Goal: Find contact information: Find contact information

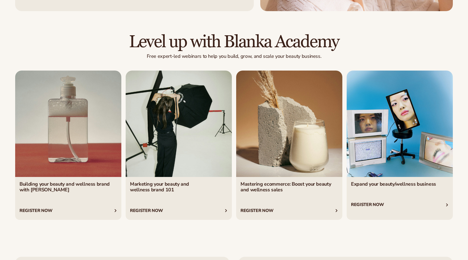
scroll to position [2328, 0]
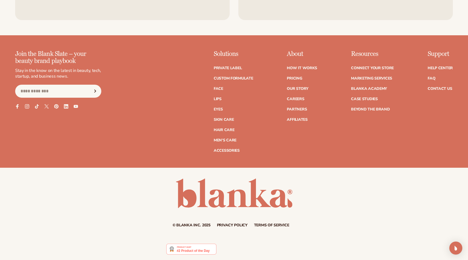
click at [240, 223] on link "Privacy policy" at bounding box center [232, 225] width 31 height 4
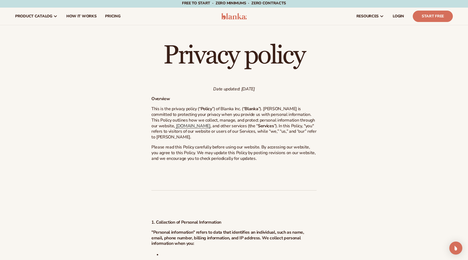
scroll to position [2, 0]
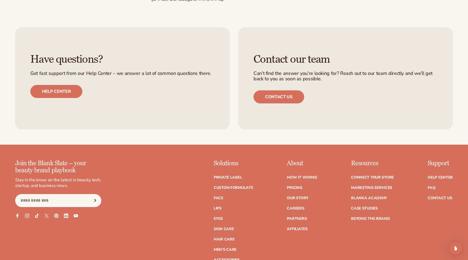
scroll to position [1927, 0]
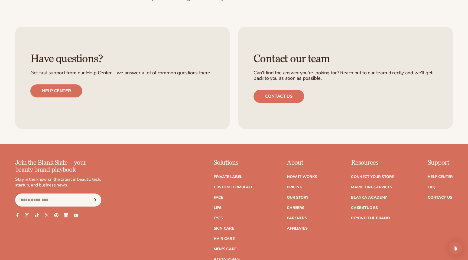
click at [287, 65] on h3 "Contact our team" at bounding box center [346, 59] width 184 height 12
click at [280, 103] on link "Contact us" at bounding box center [279, 96] width 51 height 13
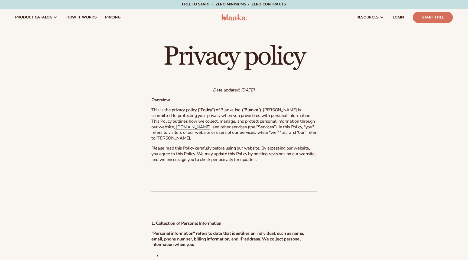
scroll to position [1927, 0]
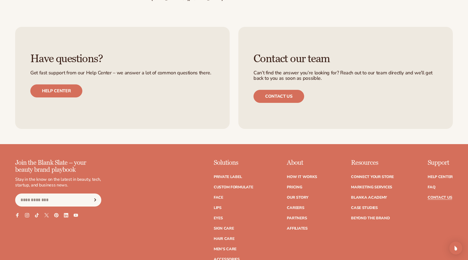
click at [446, 199] on link "Contact Us" at bounding box center [440, 197] width 24 height 4
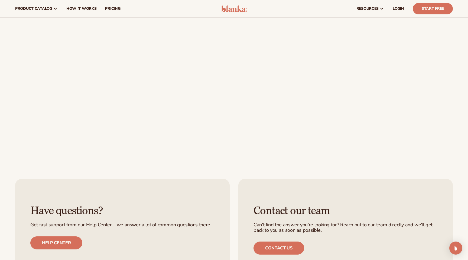
scroll to position [91, 0]
